Goal: Information Seeking & Learning: Learn about a topic

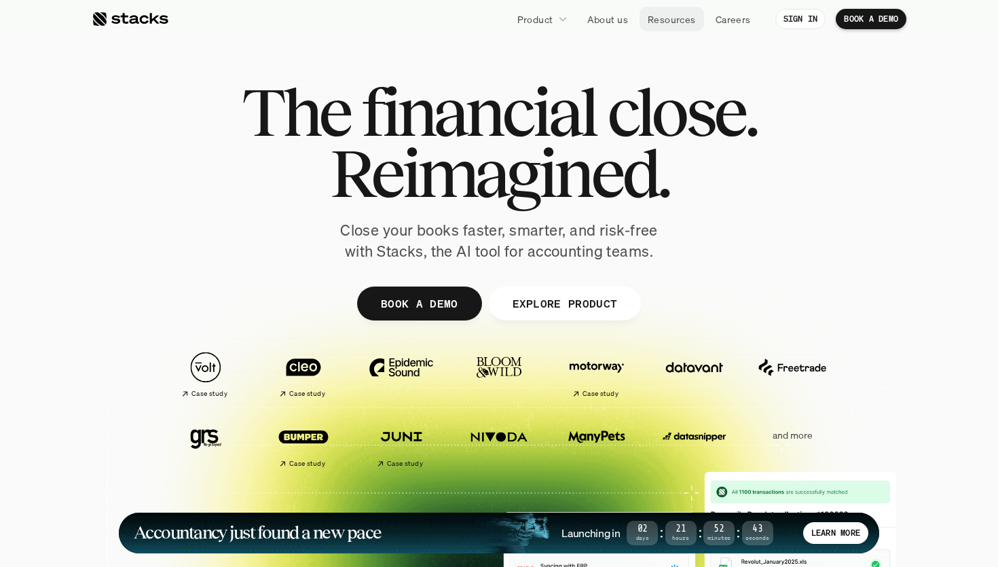
click at [675, 18] on p "Resources" at bounding box center [672, 19] width 48 height 14
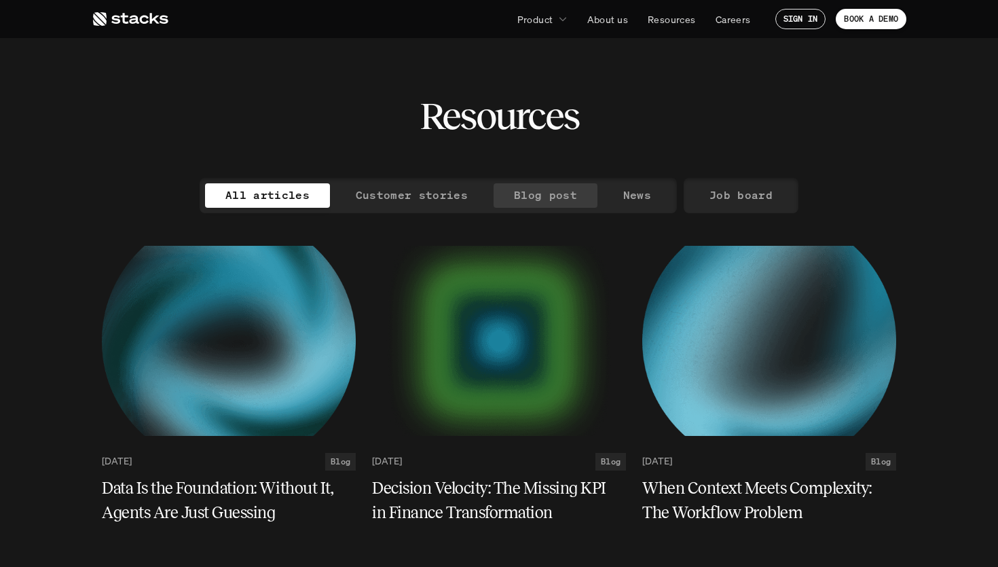
click at [555, 193] on p "Blog post" at bounding box center [545, 195] width 63 height 20
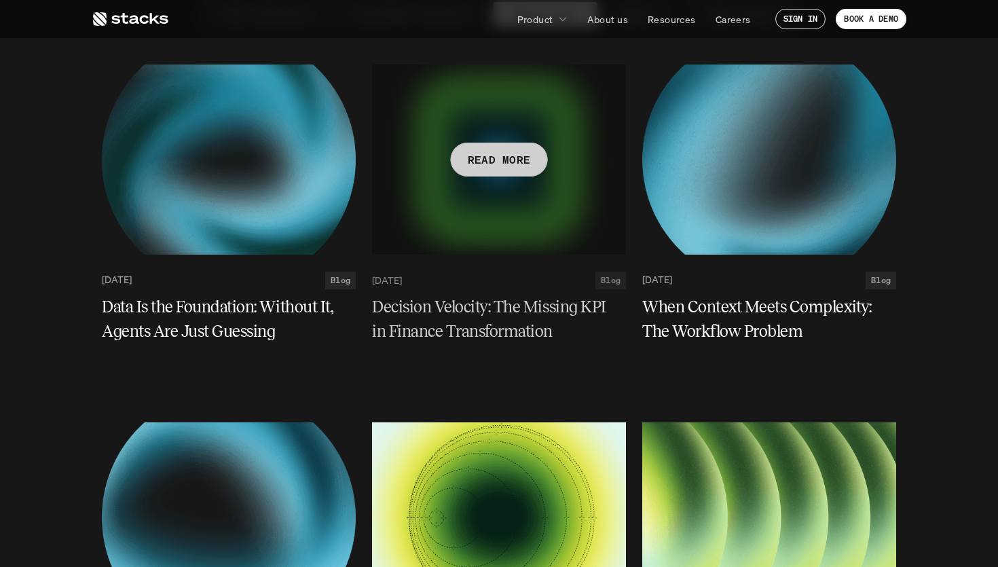
scroll to position [182, 0]
click at [466, 312] on h5 "Decision Velocity: The Missing KPI in Finance Transformation" at bounding box center [491, 318] width 238 height 49
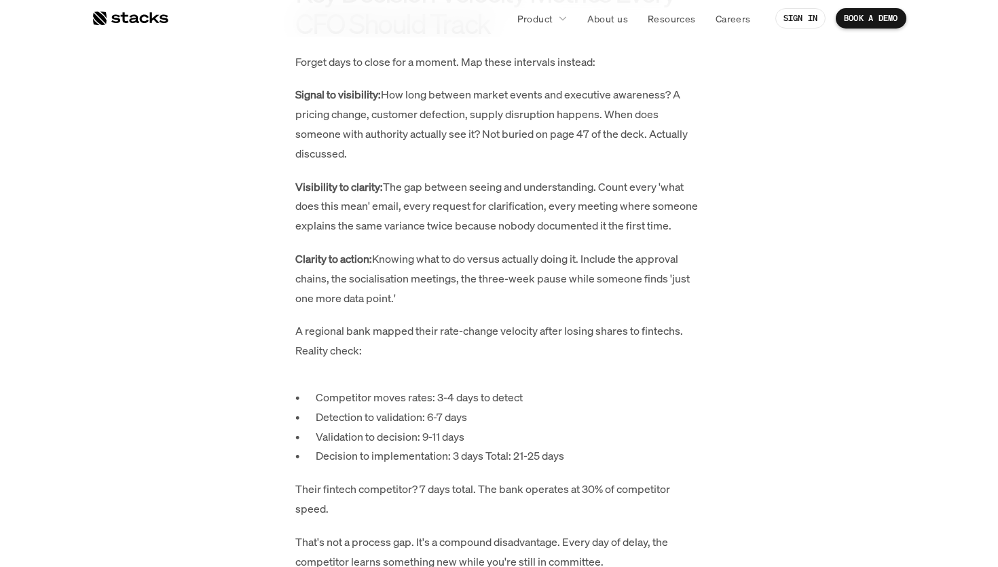
scroll to position [2891, 0]
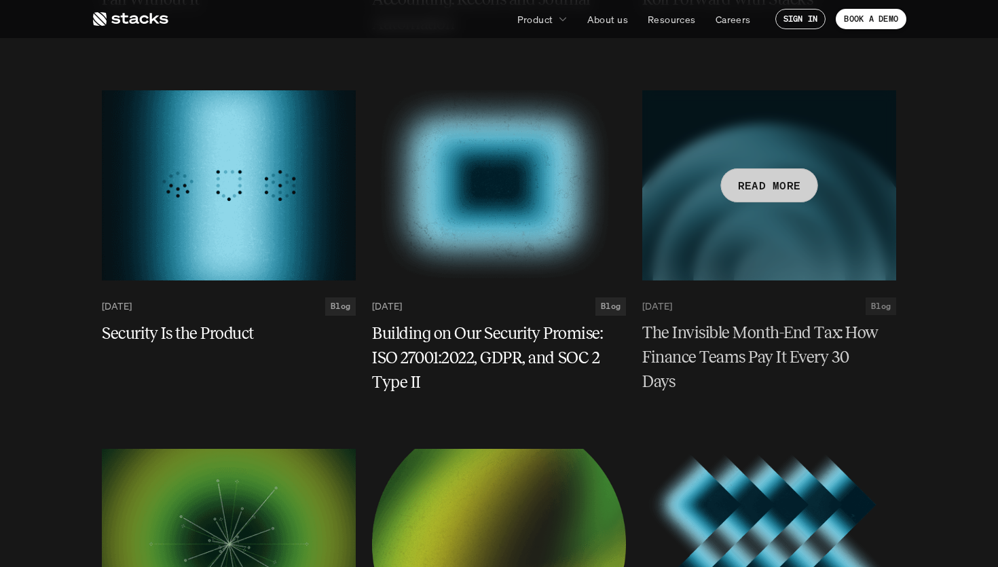
scroll to position [1036, 0]
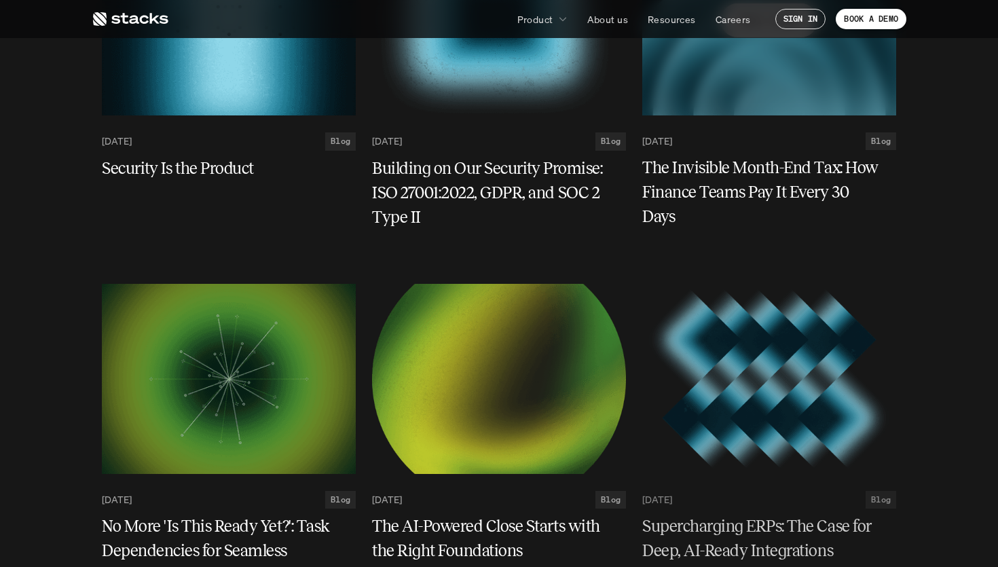
click at [763, 162] on h5 "The Invisible Month-End Tax: How Finance Teams Pay It Every 30 Days" at bounding box center [761, 192] width 238 height 73
